Goal: Transaction & Acquisition: Purchase product/service

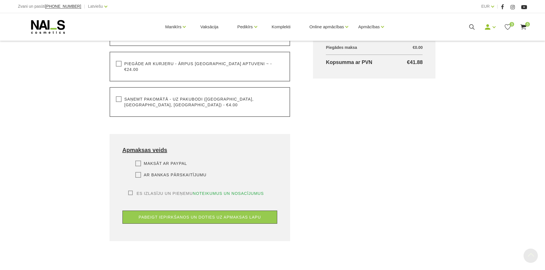
scroll to position [232, 0]
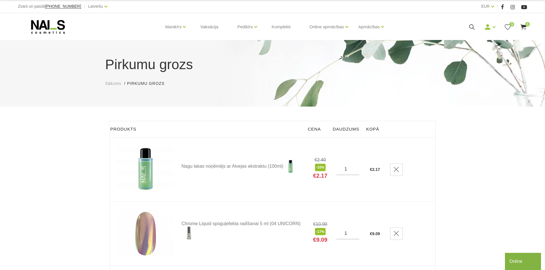
click at [58, 33] on icon at bounding box center [48, 27] width 60 height 14
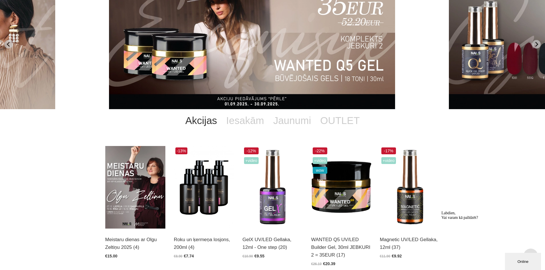
scroll to position [6, 0]
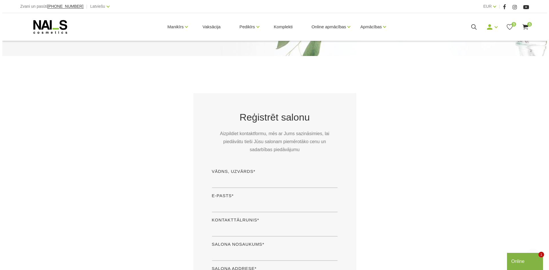
scroll to position [50, 0]
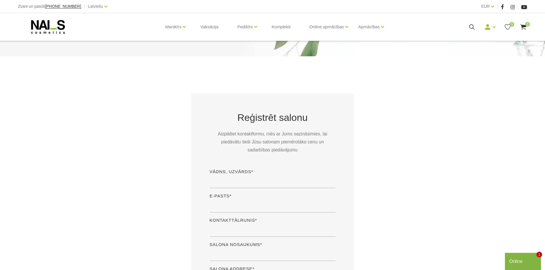
click at [523, 28] on icon at bounding box center [523, 26] width 7 height 7
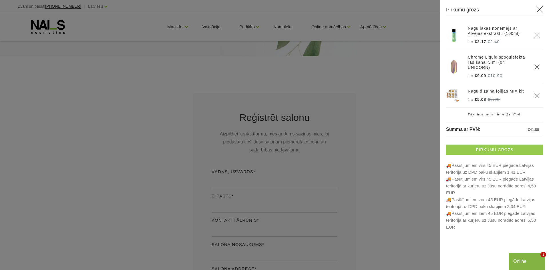
click at [477, 149] on link "Pirkumu grozs" at bounding box center [494, 150] width 97 height 10
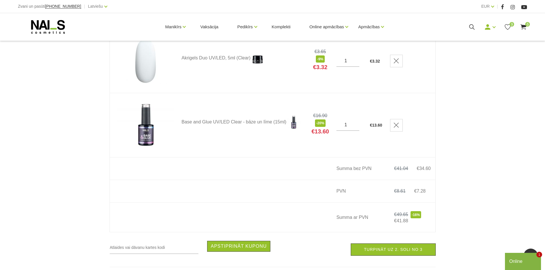
scroll to position [366, 0]
click at [402, 249] on link "Turpināt uz 2. soli no 3" at bounding box center [393, 250] width 85 height 12
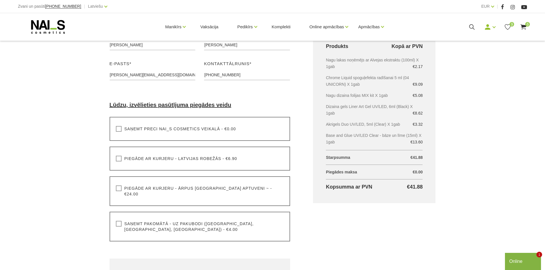
click at [251, 138] on div "Saņemt preci NAI_S cosmetics veikalā - €0.00 Lūdzu, izvēlieties pasūtījuma pieg…" at bounding box center [200, 129] width 181 height 24
click at [208, 126] on label "Saņemt preci NAI_S cosmetics veikalā - €0.00" at bounding box center [176, 129] width 120 height 6
click at [0, 0] on input "Saņemt preci NAI_S cosmetics veikalā - €0.00" at bounding box center [0, 0] width 0 height 0
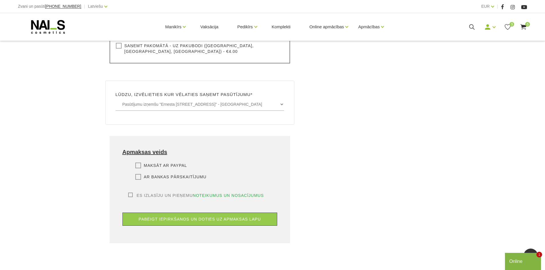
scroll to position [284, 0]
click at [132, 193] on label "Es izlasīju un pieņemu noteikumus un nosacījumus" at bounding box center [196, 196] width 136 height 6
click at [0, 0] on input "Es izlasīju un pieņemu noteikumus un nosacījumus" at bounding box center [0, 0] width 0 height 0
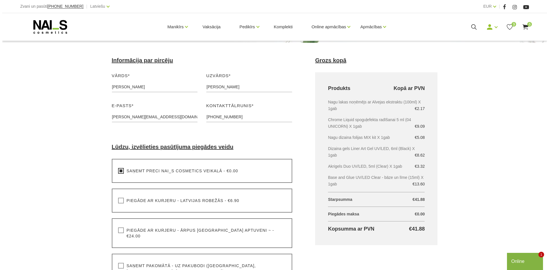
scroll to position [65, 0]
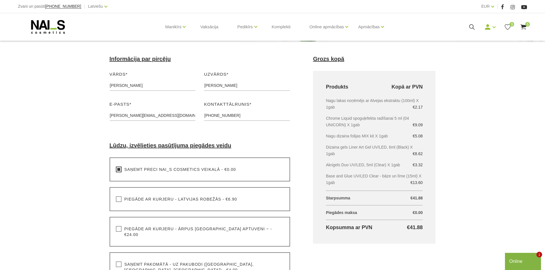
click at [527, 27] on div "Manikīrs Gēllakas Bāzes, topi un praimeri Gēlu sistēmas Dizaina sistēmas Dažādi…" at bounding box center [273, 26] width 518 height 27
click at [525, 26] on use at bounding box center [524, 26] width 6 height 5
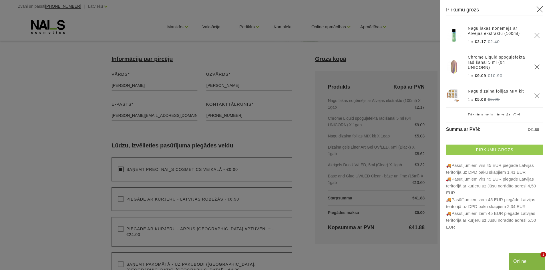
click at [494, 148] on link "Pirkumu grozs" at bounding box center [494, 150] width 97 height 10
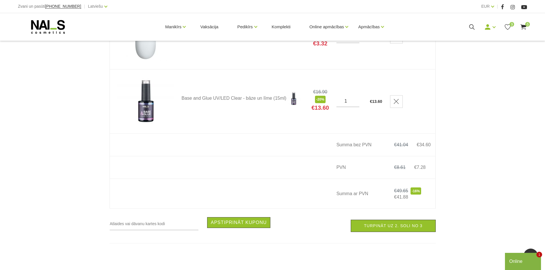
scroll to position [390, 0]
click at [390, 225] on link "Turpināt uz 2. soli no 3" at bounding box center [393, 226] width 85 height 12
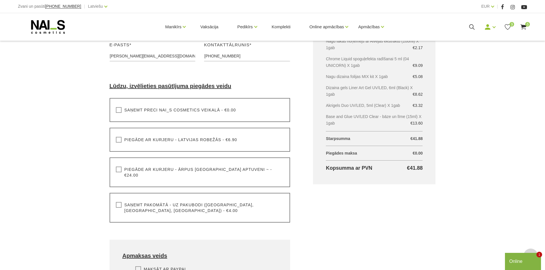
scroll to position [125, 0]
click at [256, 107] on div "Saņemt preci NAI_S cosmetics veikalā - €0.00 Lūdzu, izvēlieties pasūtījuma pieg…" at bounding box center [200, 110] width 181 height 24
click at [191, 106] on div "Saņemt preci NAI_S cosmetics veikalā - €0.00 Lūdzu, izvēlieties pasūtījuma pieg…" at bounding box center [200, 110] width 181 height 24
click at [117, 110] on label "Saņemt preci NAI_S cosmetics veikalā - €0.00" at bounding box center [176, 110] width 120 height 6
click at [0, 0] on input "Saņemt preci NAI_S cosmetics veikalā - €0.00" at bounding box center [0, 0] width 0 height 0
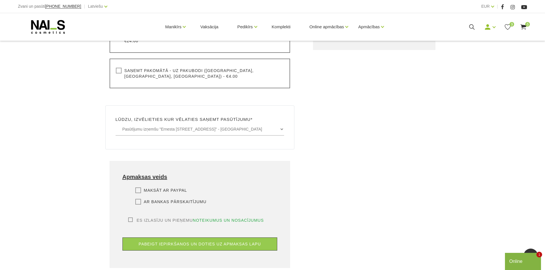
scroll to position [260, 0]
click at [138, 198] on label "Ar bankas pārskaitījumu" at bounding box center [170, 201] width 71 height 6
click at [0, 0] on input "Ar bankas pārskaitījumu" at bounding box center [0, 0] width 0 height 0
click at [130, 217] on label "Es izlasīju un pieņemu noteikumus un nosacījumus" at bounding box center [196, 220] width 136 height 6
click at [0, 0] on input "Es izlasīju un pieņemu noteikumus un nosacījumus" at bounding box center [0, 0] width 0 height 0
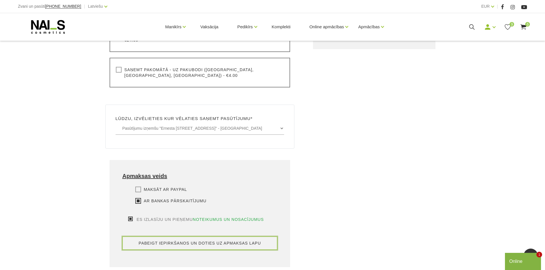
click at [150, 237] on button "pabeigt iepirkšanos un doties uz apmaksas lapu" at bounding box center [199, 243] width 155 height 13
